Goal: Information Seeking & Learning: Learn about a topic

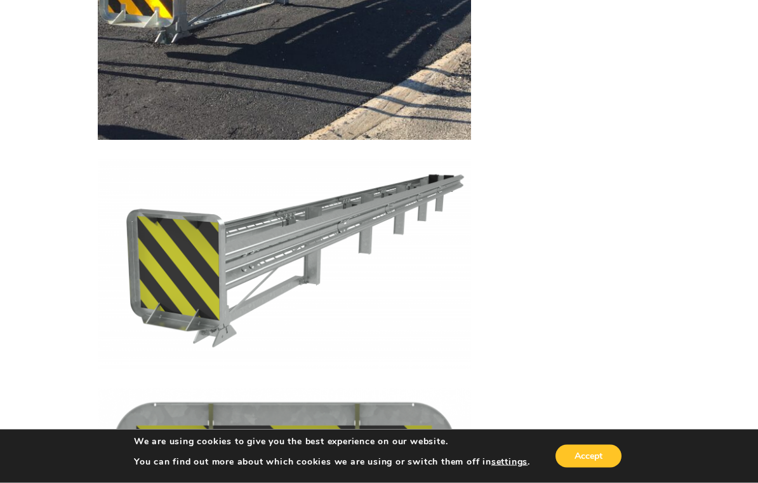
scroll to position [2170, 0]
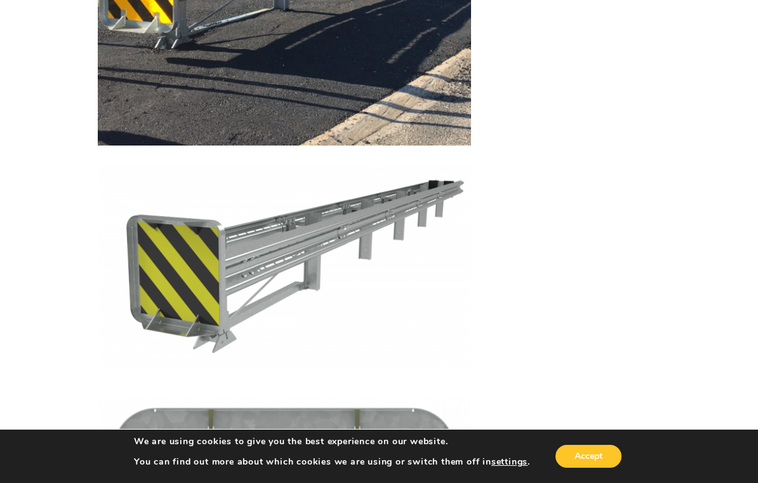
click at [601, 451] on button "Accept" at bounding box center [589, 456] width 66 height 23
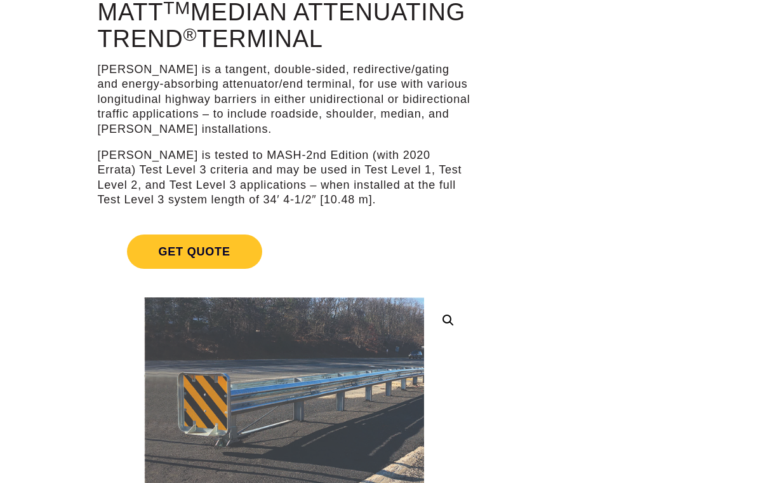
scroll to position [0, 0]
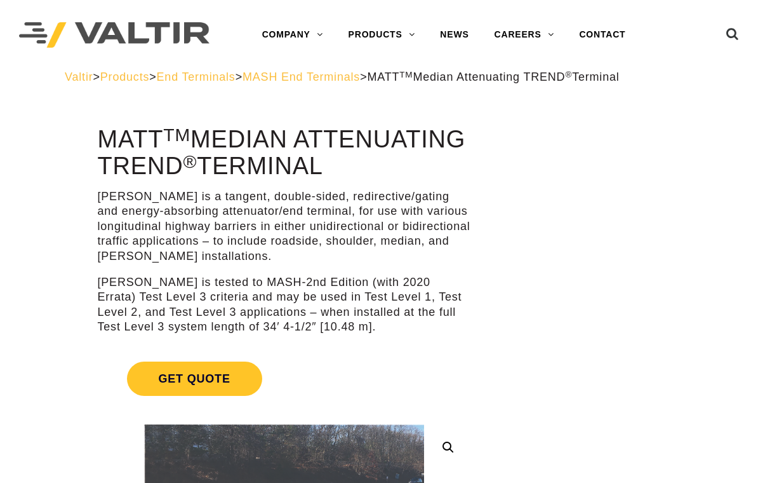
click at [360, 83] on span "MASH End Terminals" at bounding box center [302, 77] width 118 height 13
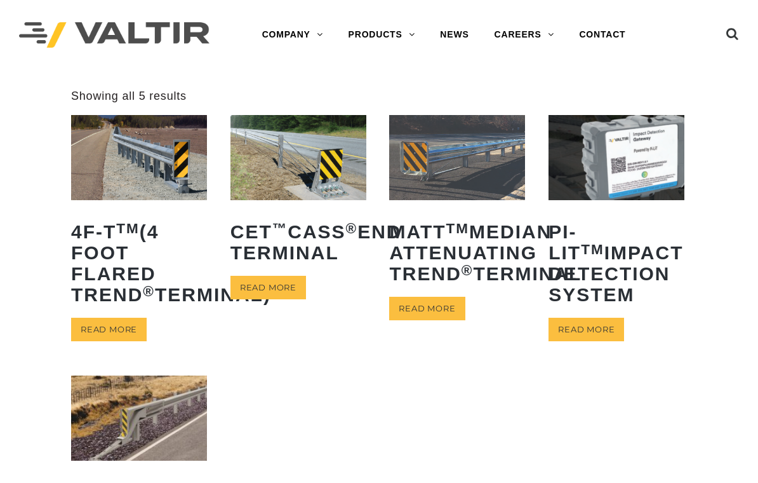
click at [439, 320] on link "Read more" at bounding box center [427, 309] width 76 height 24
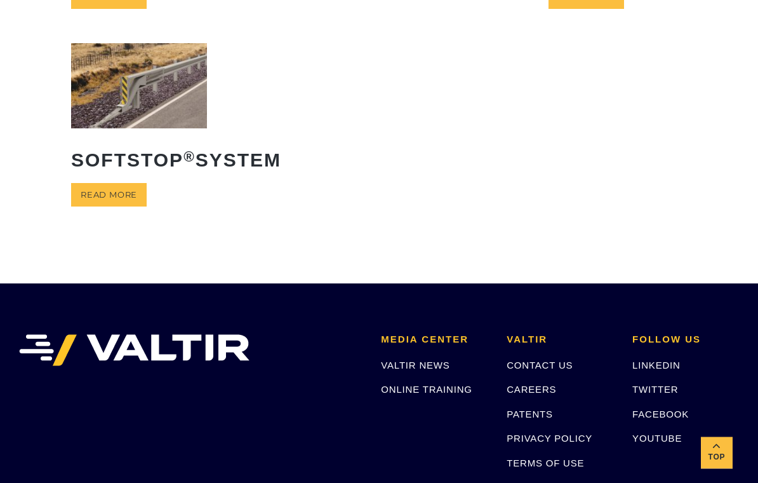
scroll to position [328, 0]
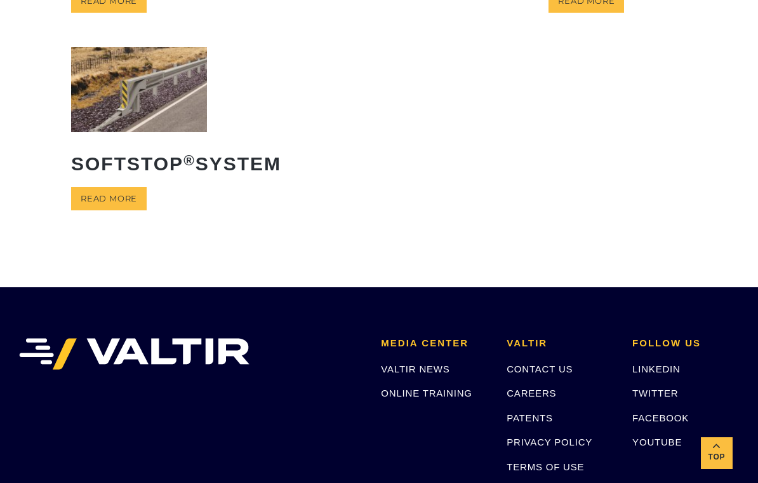
click at [159, 120] on img at bounding box center [139, 89] width 136 height 85
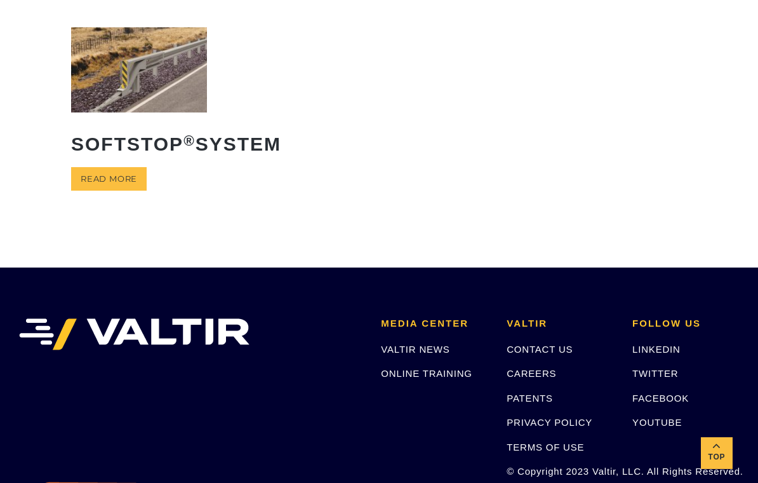
click at [400, 379] on link "ONLINE TRAINING" at bounding box center [426, 373] width 91 height 11
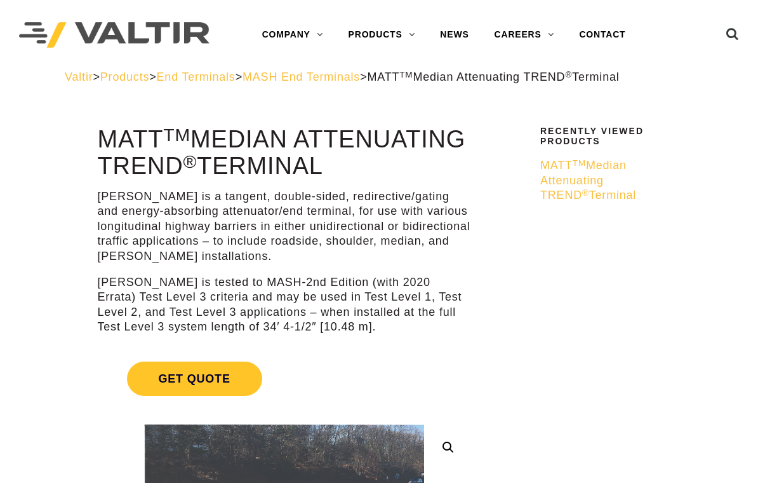
click at [621, 178] on span "MATT TM Median Attenuating TREND ® Terminal" at bounding box center [589, 180] width 96 height 43
